Goal: Information Seeking & Learning: Learn about a topic

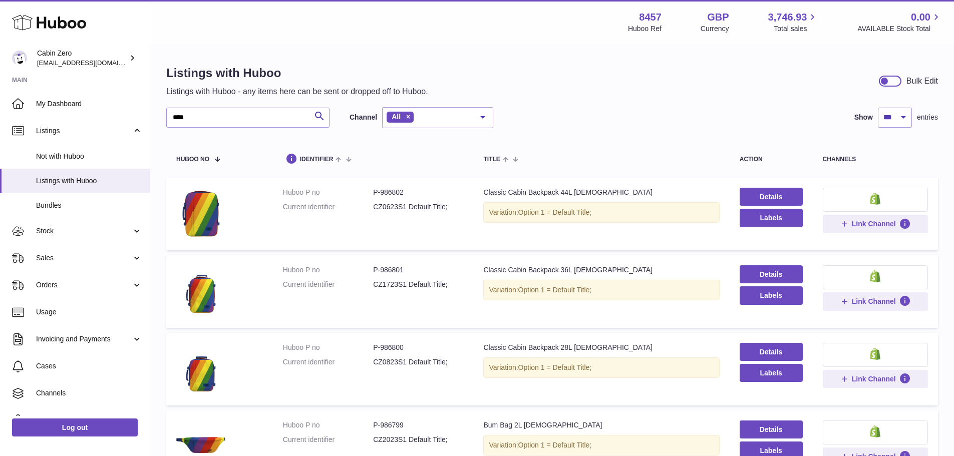
select select "***"
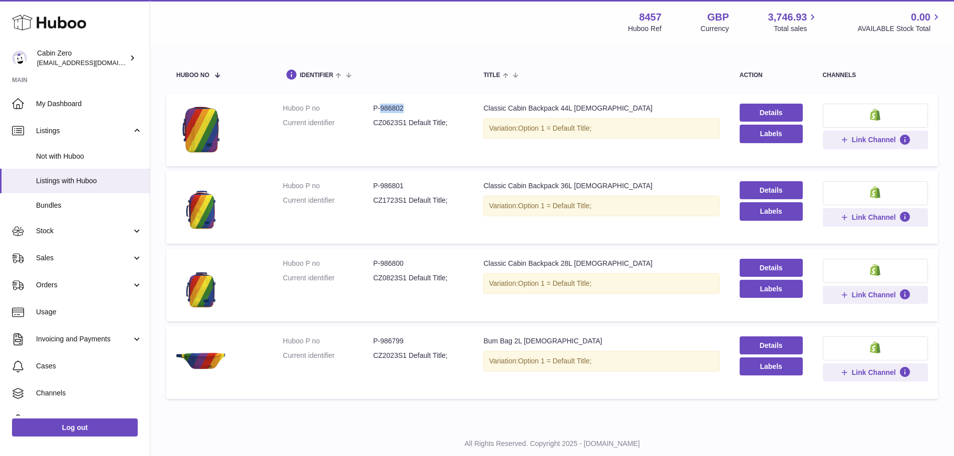
scroll to position [111, 0]
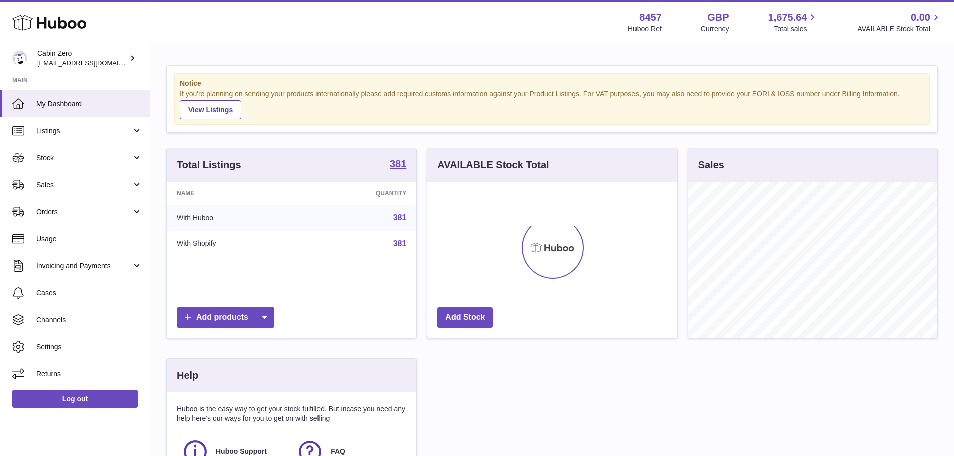
scroll to position [156, 250]
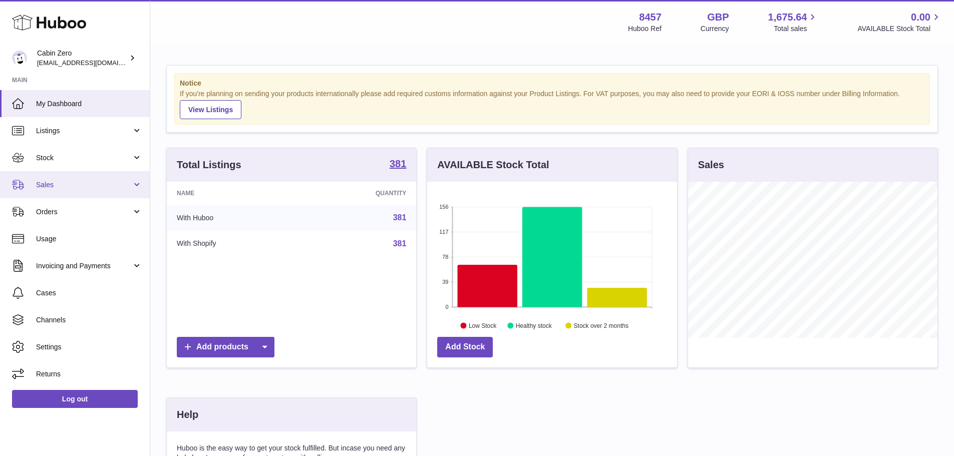
click at [67, 173] on link "Sales" at bounding box center [75, 184] width 150 height 27
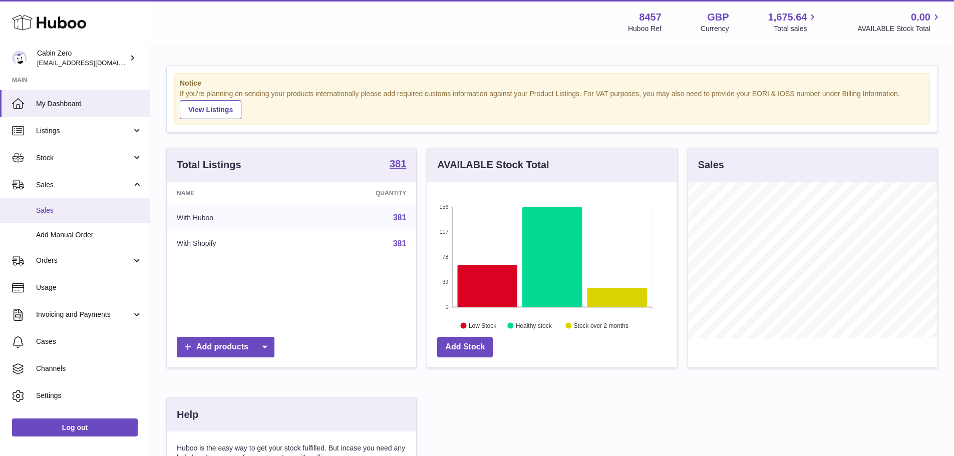
click at [58, 211] on span "Sales" at bounding box center [89, 211] width 106 height 10
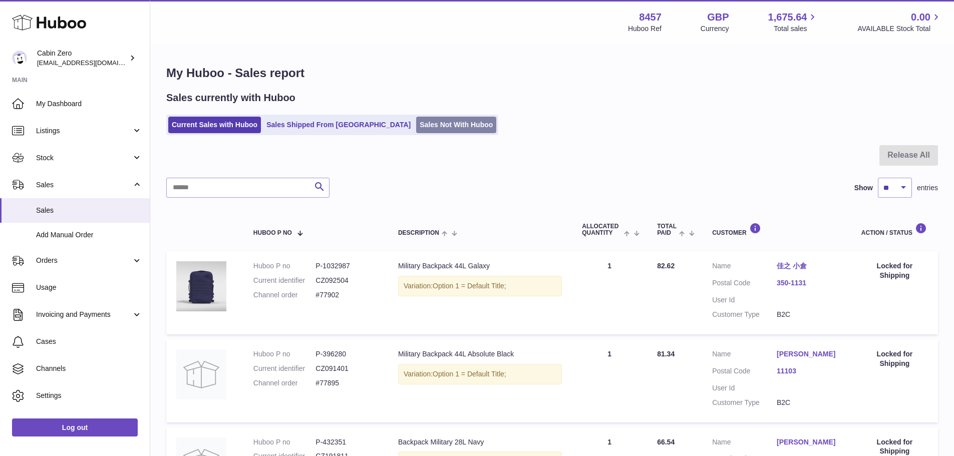
click at [416, 128] on link "Sales Not With Huboo" at bounding box center [456, 125] width 80 height 17
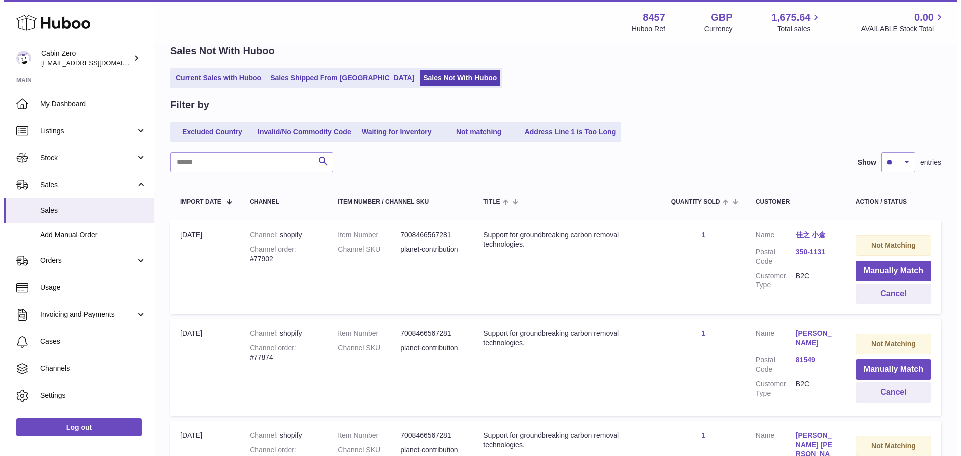
scroll to position [100, 0]
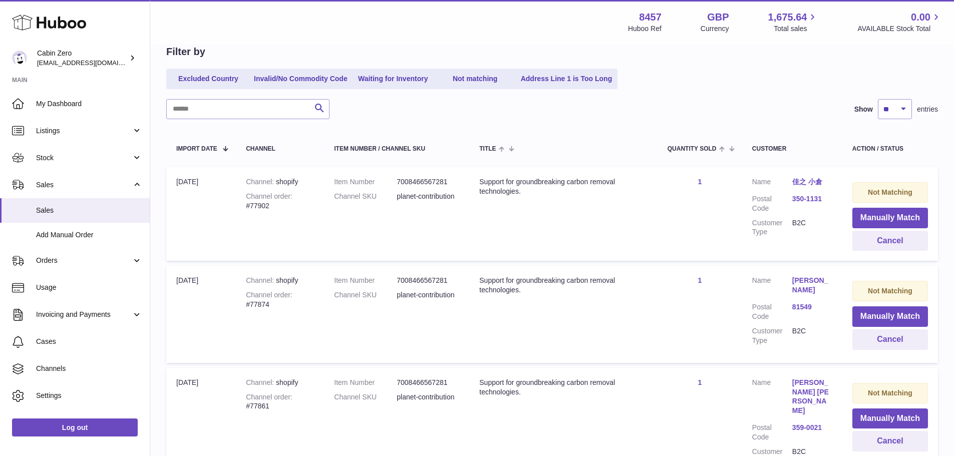
click at [808, 199] on link "350-1131" at bounding box center [812, 199] width 40 height 10
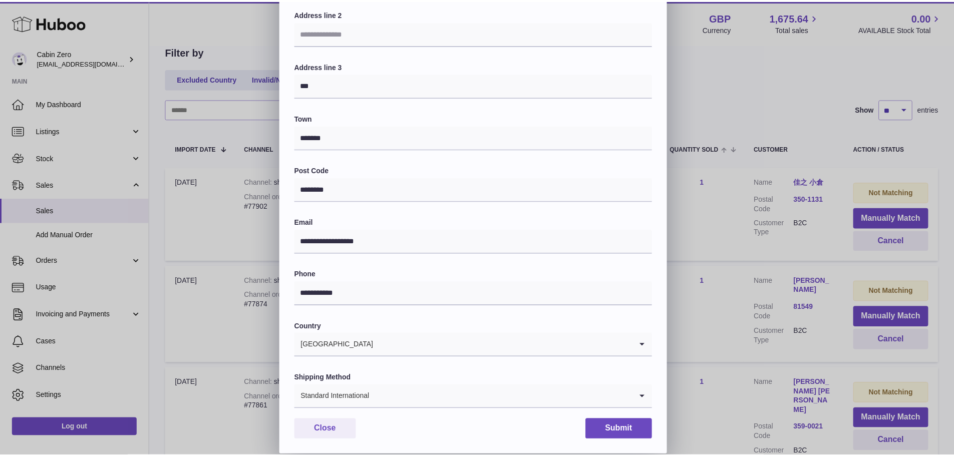
scroll to position [0, 0]
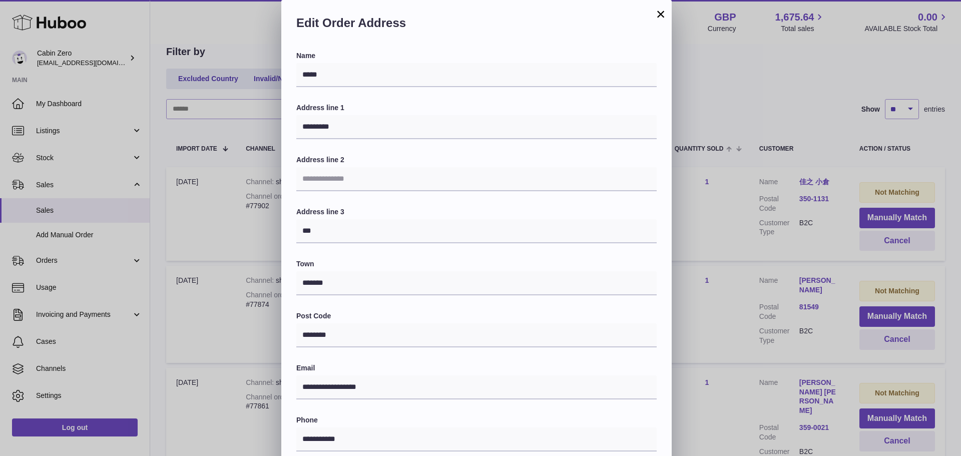
click at [662, 12] on button "×" at bounding box center [661, 14] width 12 height 12
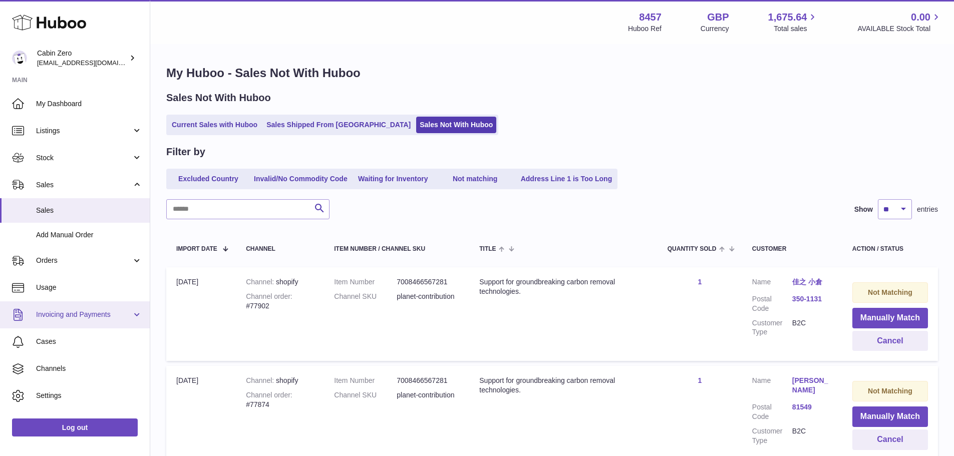
click at [55, 312] on span "Invoicing and Payments" at bounding box center [84, 315] width 96 height 10
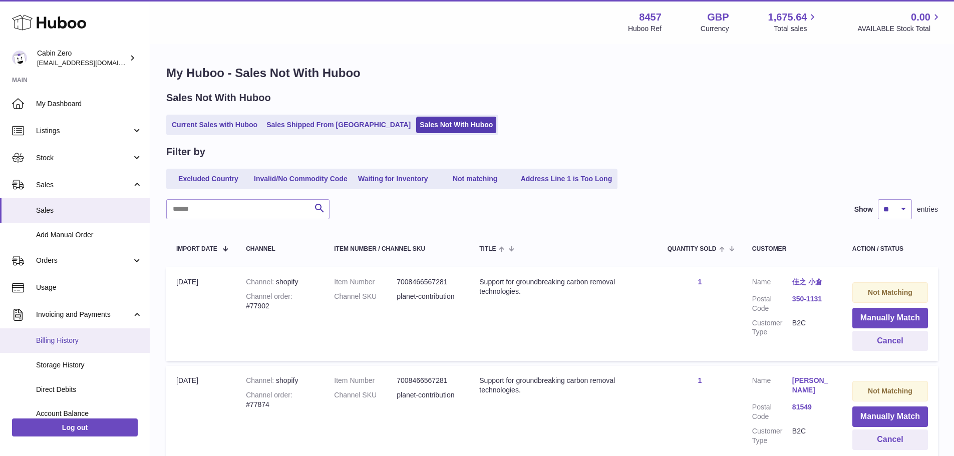
click at [59, 344] on span "Billing History" at bounding box center [89, 341] width 106 height 10
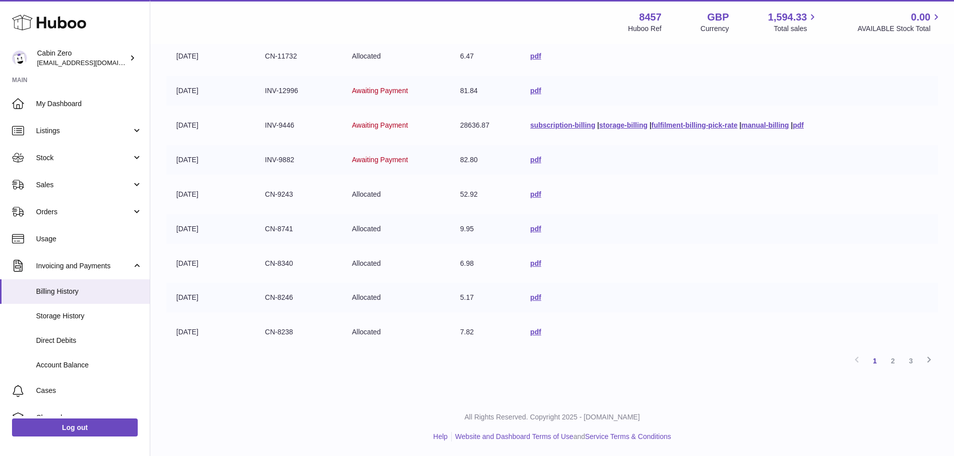
scroll to position [195, 0]
click at [893, 361] on link "2" at bounding box center [893, 360] width 18 height 18
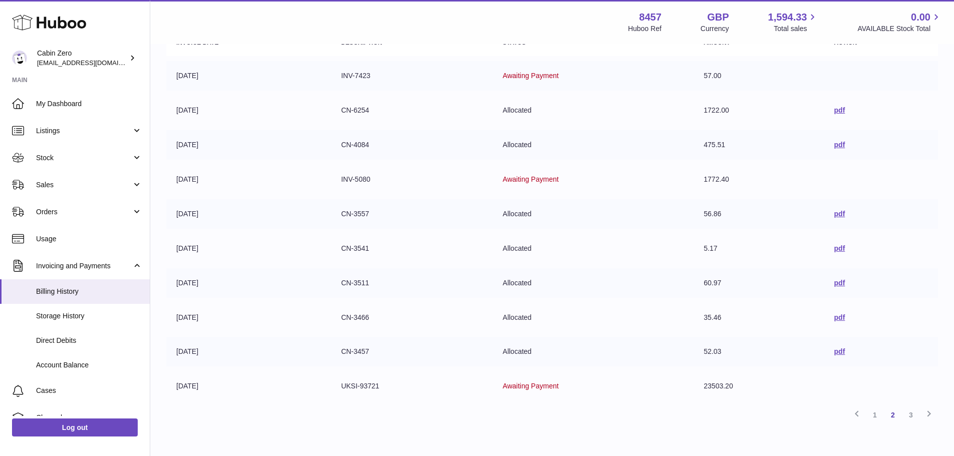
scroll to position [195, 0]
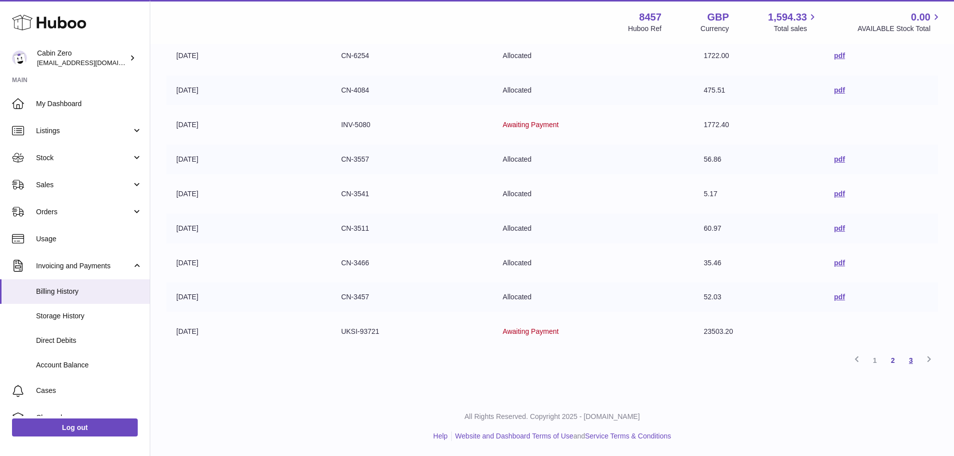
click at [913, 365] on link "3" at bounding box center [911, 360] width 18 height 18
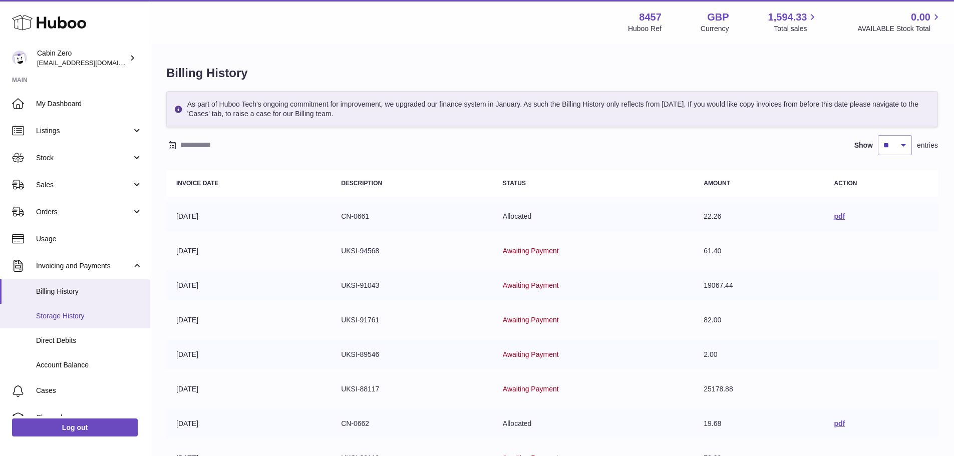
click at [58, 322] on link "Storage History" at bounding box center [75, 316] width 150 height 25
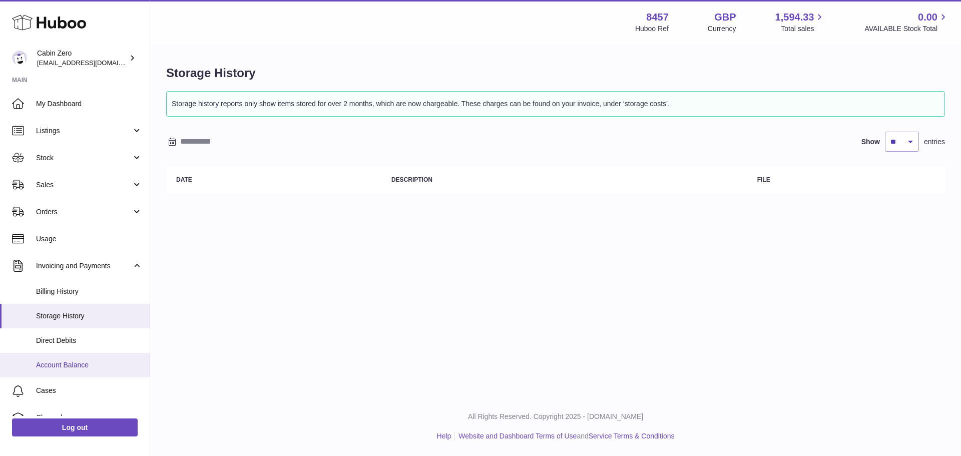
click at [66, 365] on span "Account Balance" at bounding box center [89, 366] width 106 height 10
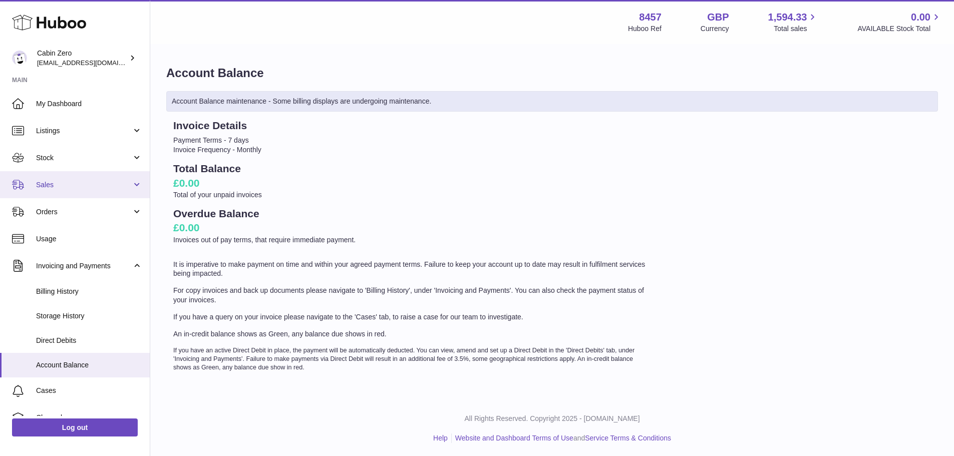
click at [58, 181] on span "Sales" at bounding box center [84, 185] width 96 height 10
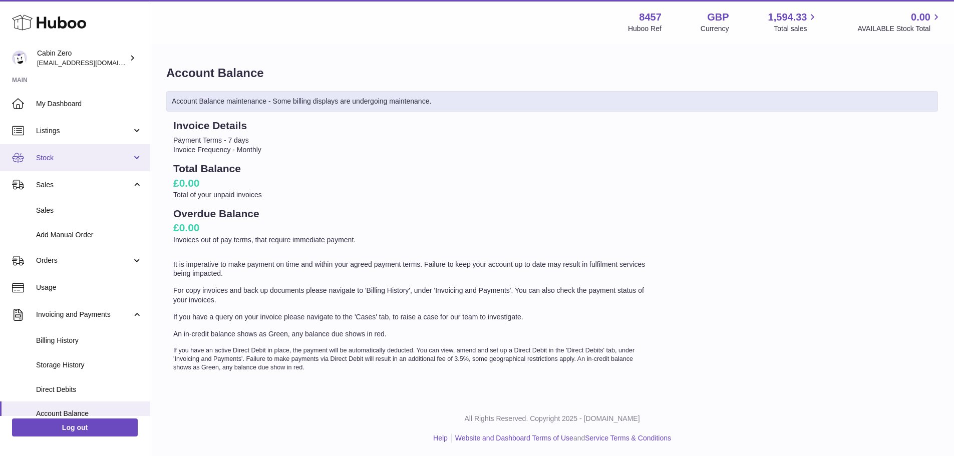
click at [60, 155] on span "Stock" at bounding box center [84, 158] width 96 height 10
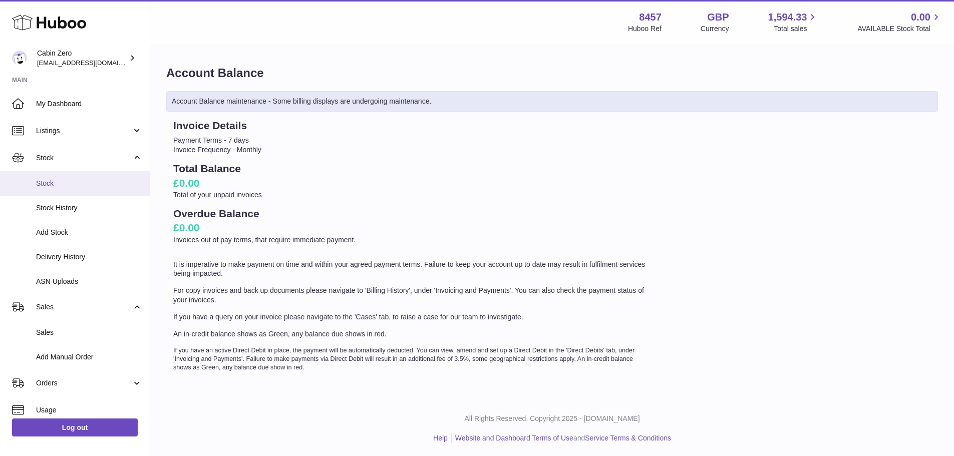
click at [55, 177] on link "Stock" at bounding box center [75, 183] width 150 height 25
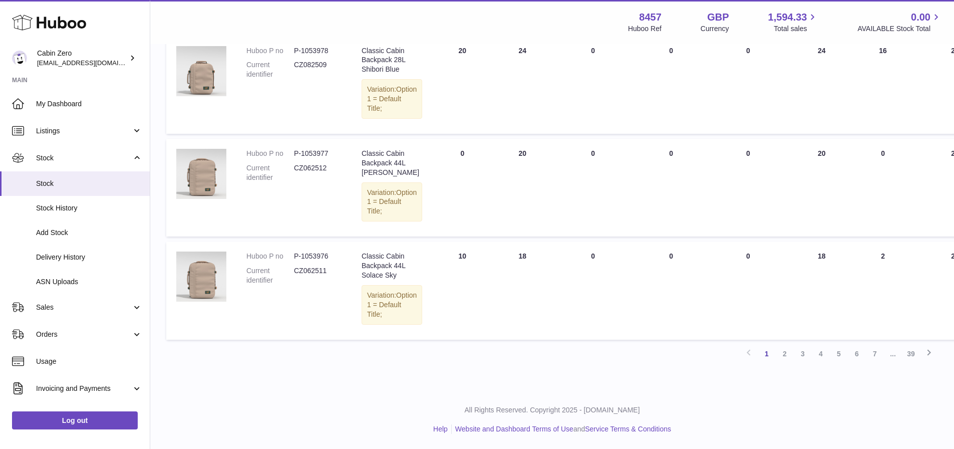
scroll to position [997, 0]
click at [77, 135] on span "Listings" at bounding box center [84, 131] width 96 height 10
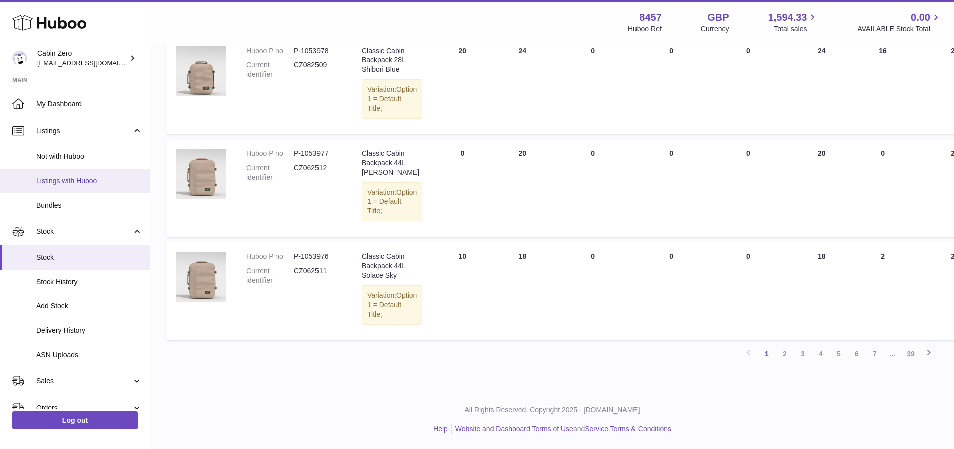
click at [65, 179] on span "Listings with Huboo" at bounding box center [89, 181] width 106 height 10
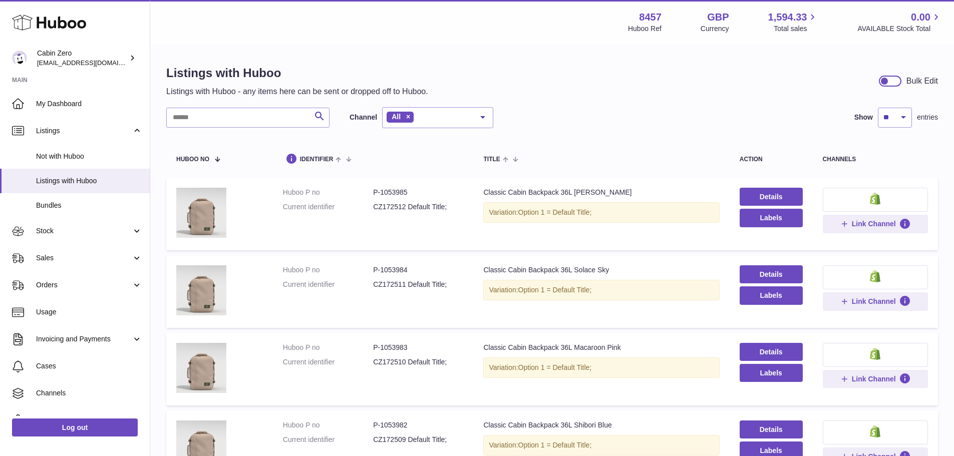
scroll to position [150, 0]
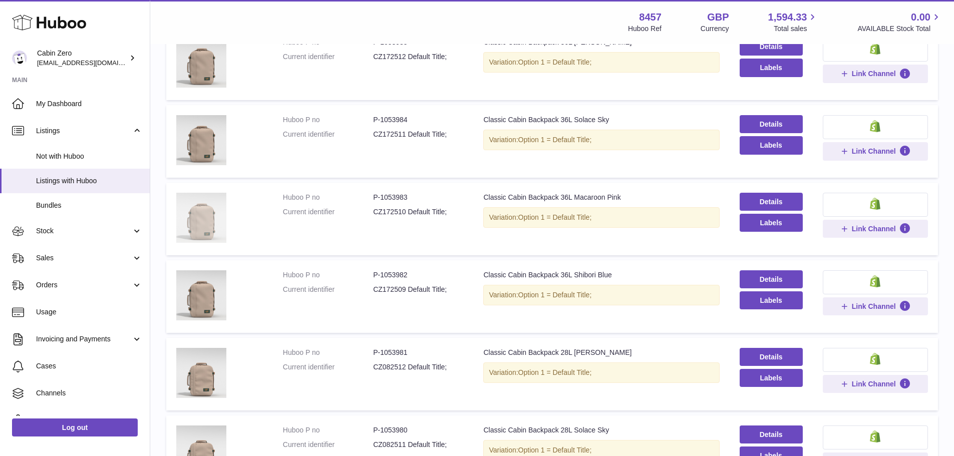
click at [208, 214] on img at bounding box center [201, 218] width 50 height 50
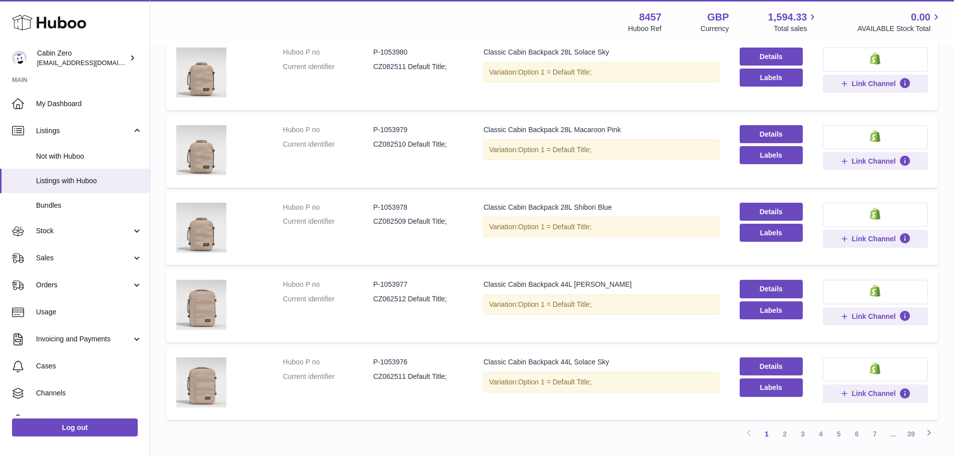
scroll to position [602, 0]
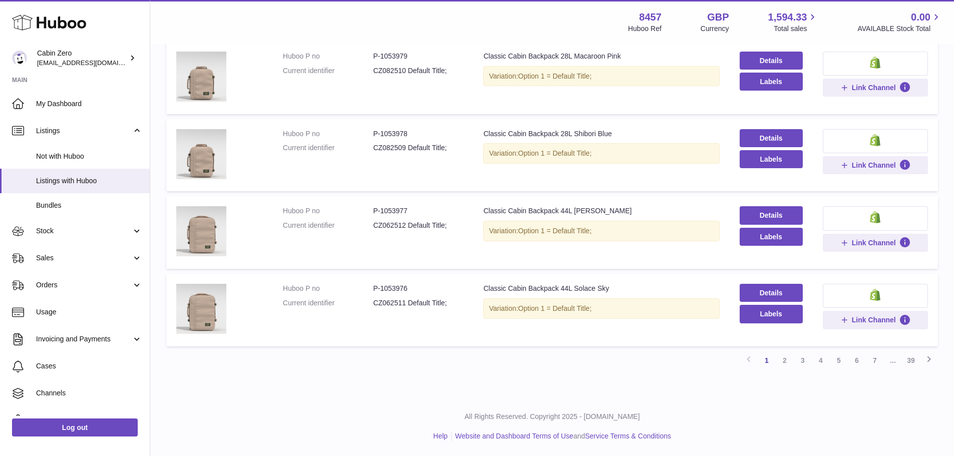
click at [289, 418] on p "All Rights Reserved. Copyright 2025 - [DOMAIN_NAME]" at bounding box center [552, 417] width 788 height 10
